Goal: Transaction & Acquisition: Book appointment/travel/reservation

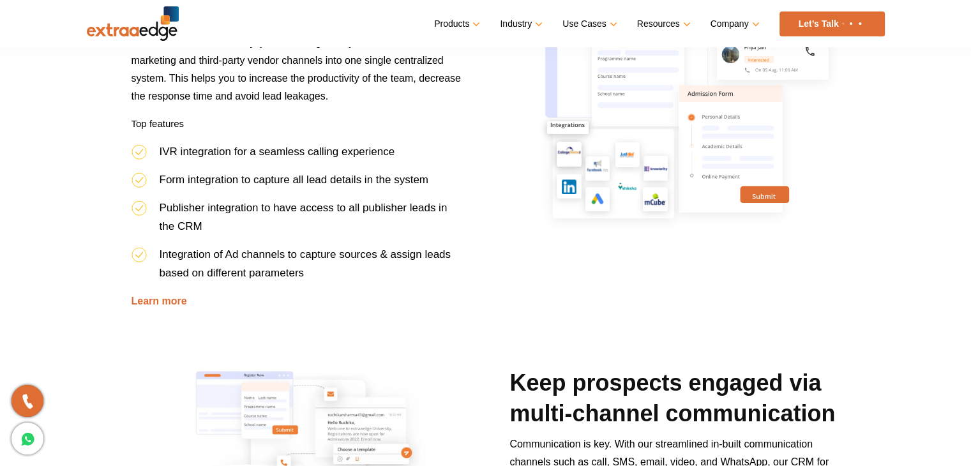
scroll to position [791, 0]
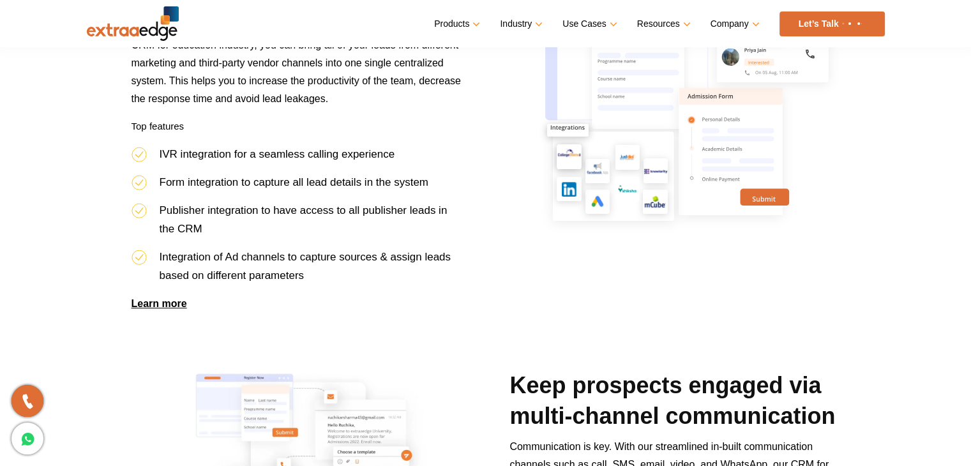
click at [158, 300] on link "Learn more" at bounding box center [159, 303] width 56 height 11
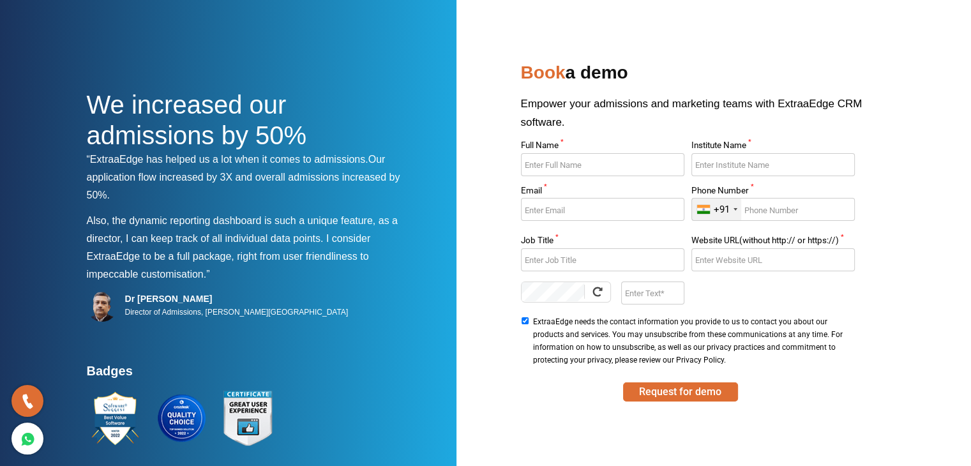
click at [489, 191] on div "We increased our admissions by 50% “ExtraaEdge has helped us a lot when it come…" at bounding box center [486, 300] width 798 height 486
click at [469, 199] on div "We increased our admissions by 50% “ExtraaEdge has helped us a lot when it come…" at bounding box center [486, 300] width 798 height 486
click at [479, 191] on div "We increased our admissions by 50% “ExtraaEdge has helped us a lot when it come…" at bounding box center [486, 300] width 798 height 486
click at [474, 223] on div "We increased our admissions by 50% “ExtraaEdge has helped us a lot when it come…" at bounding box center [486, 300] width 798 height 486
click at [472, 170] on div "We increased our admissions by 50% “ExtraaEdge has helped us a lot when it come…" at bounding box center [486, 300] width 798 height 486
